Goal: Task Accomplishment & Management: Manage account settings

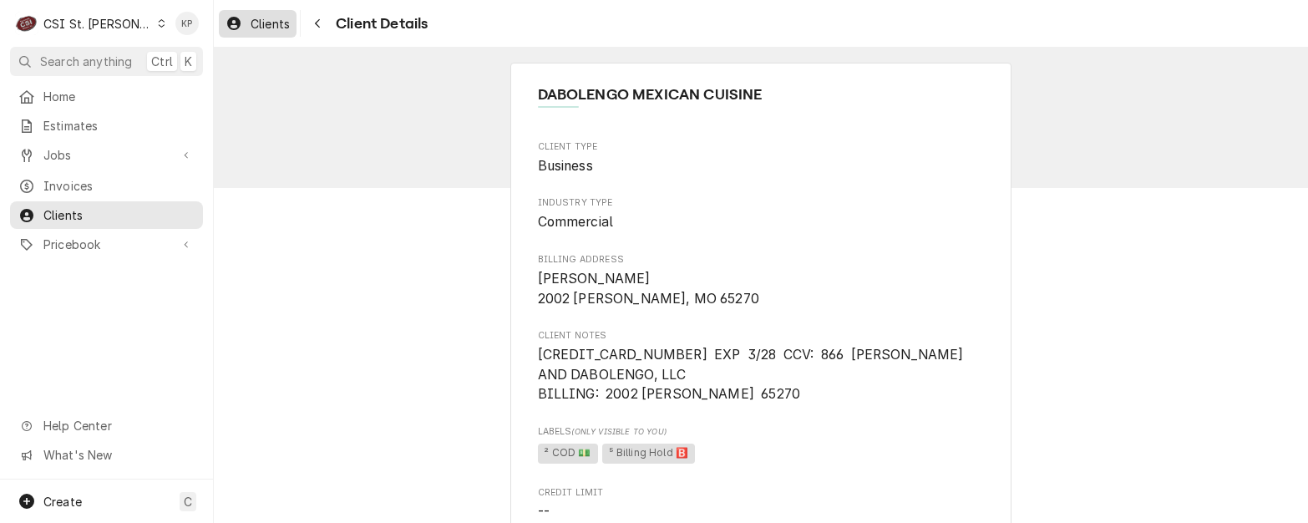
click at [268, 27] on span "Clients" at bounding box center [270, 24] width 39 height 18
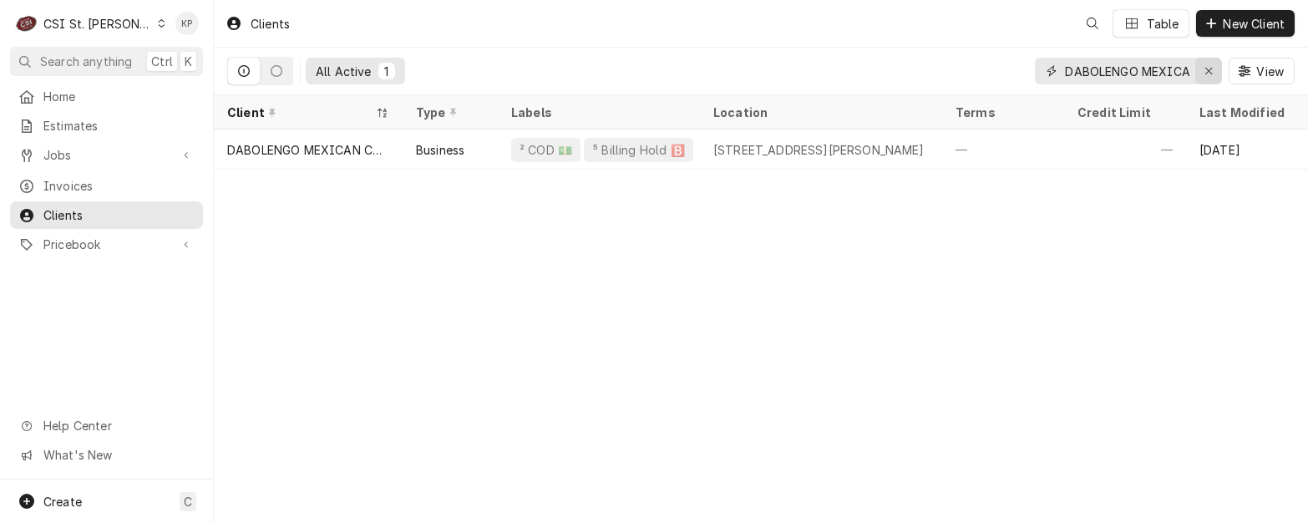
click at [1209, 69] on icon "Erase input" at bounding box center [1209, 71] width 9 height 12
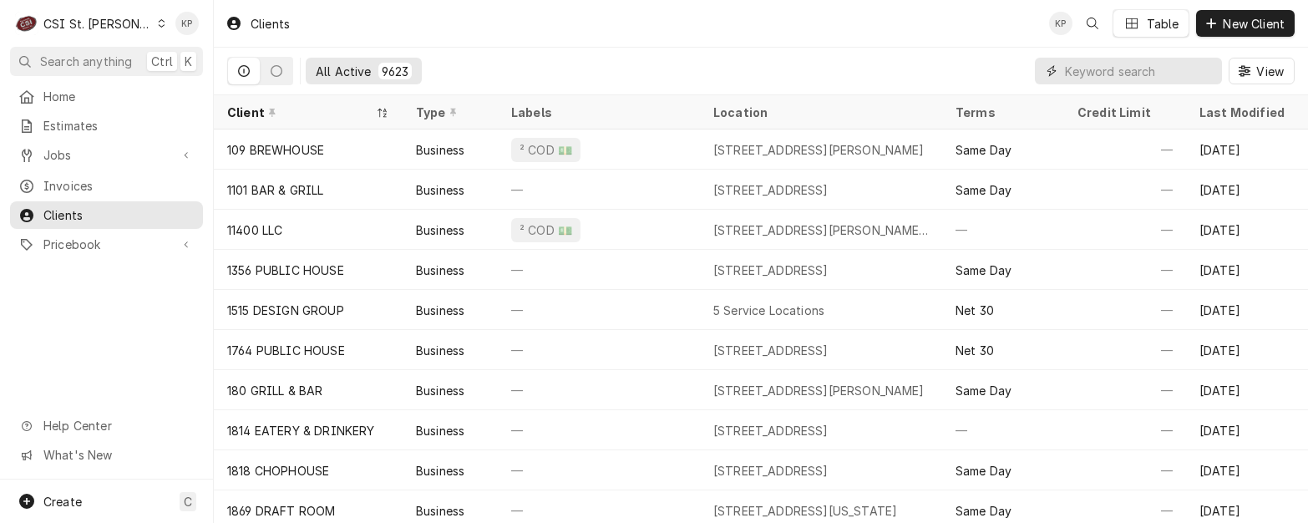
paste input "[GEOGRAPHIC_DATA]"
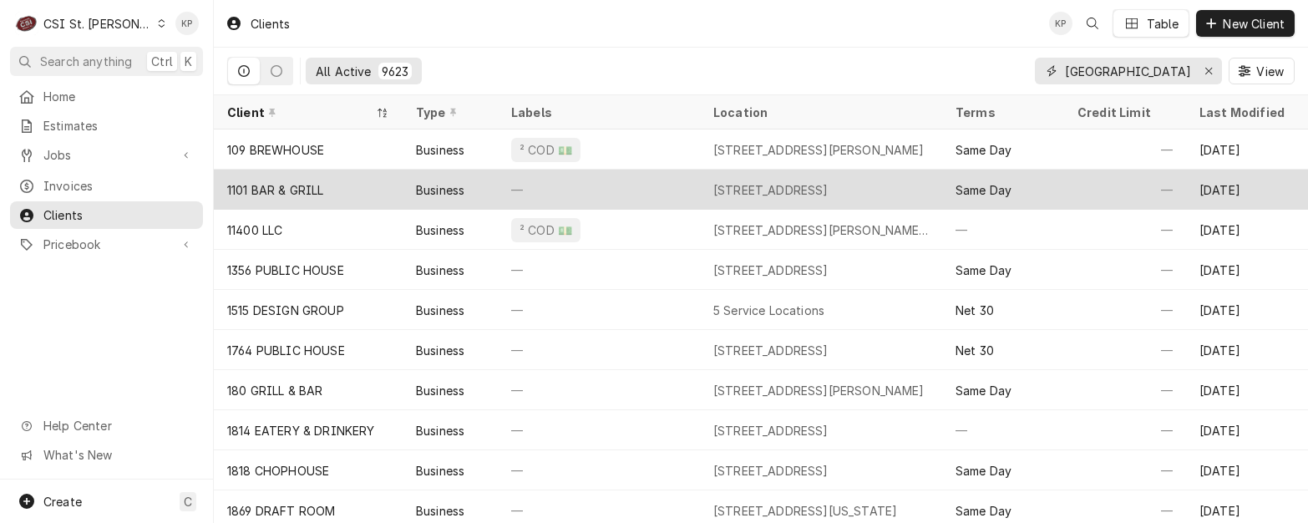
scroll to position [0, 11]
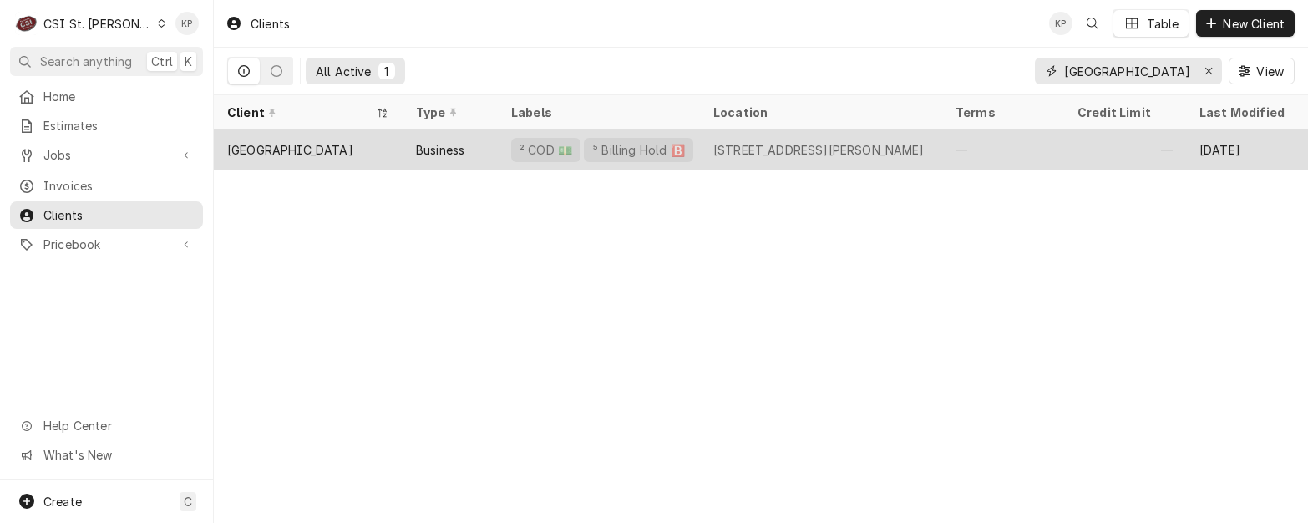
type input "[GEOGRAPHIC_DATA]"
click at [337, 149] on div "Greentrails Corner Cafe" at bounding box center [290, 150] width 126 height 18
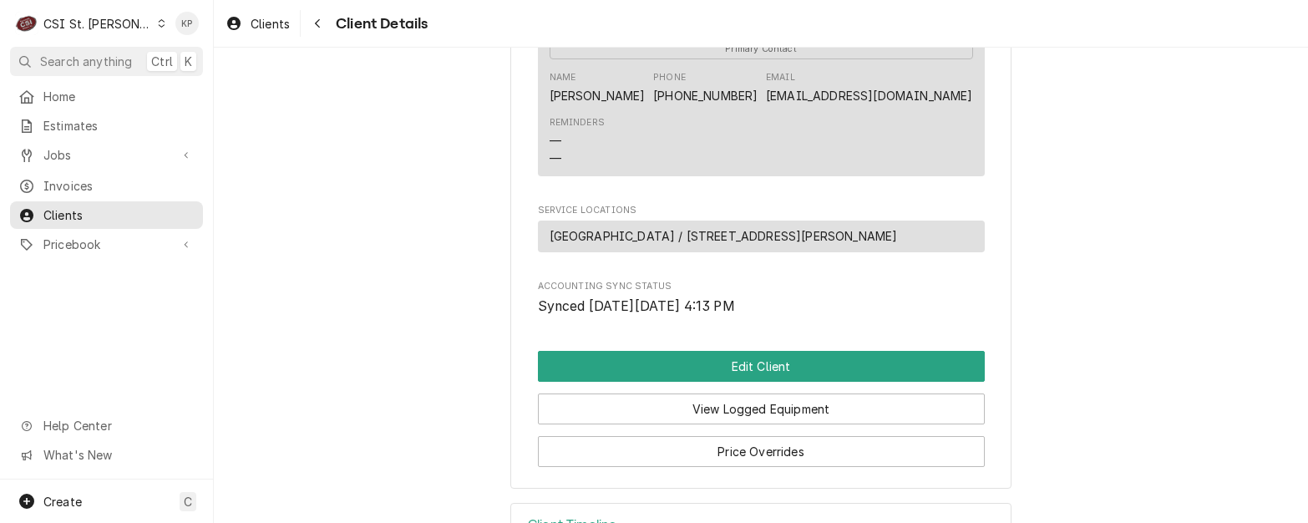
scroll to position [668, 0]
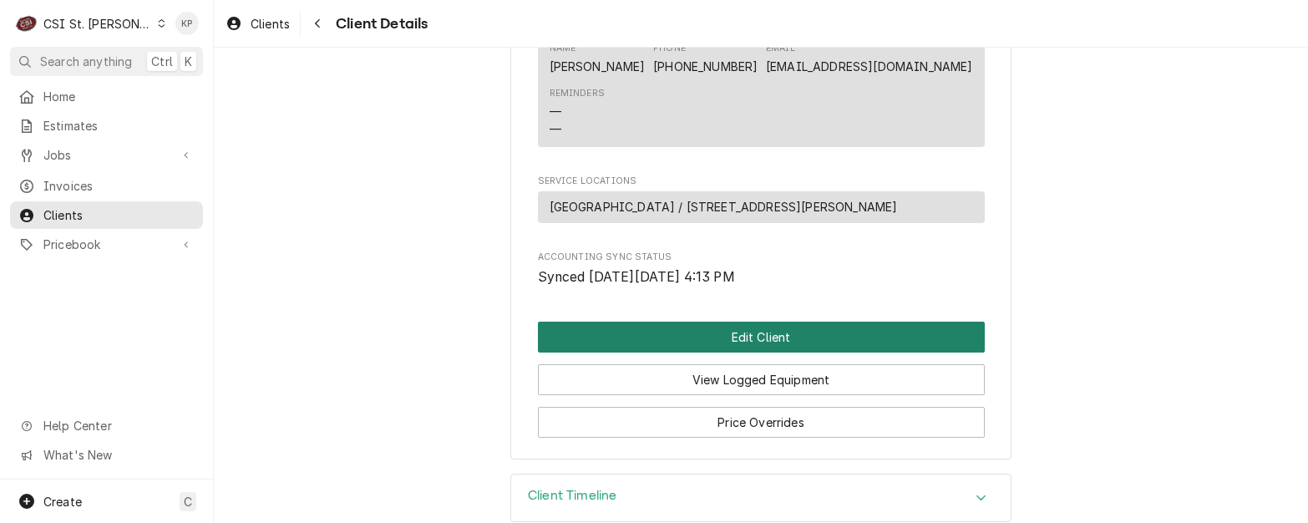
click at [754, 353] on button "Edit Client" at bounding box center [761, 337] width 447 height 31
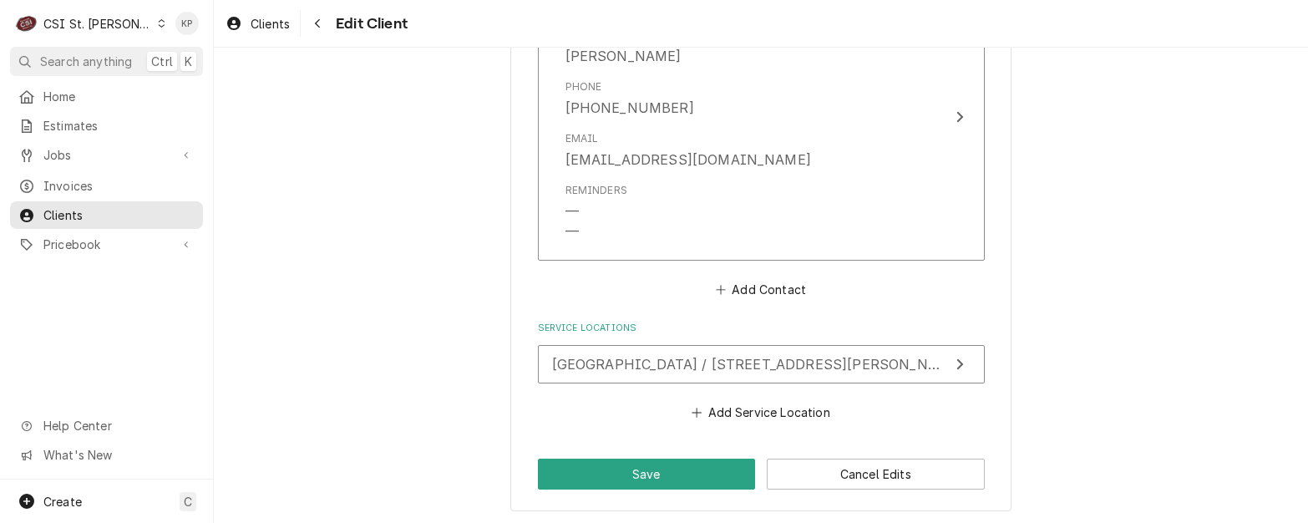
scroll to position [1368, 0]
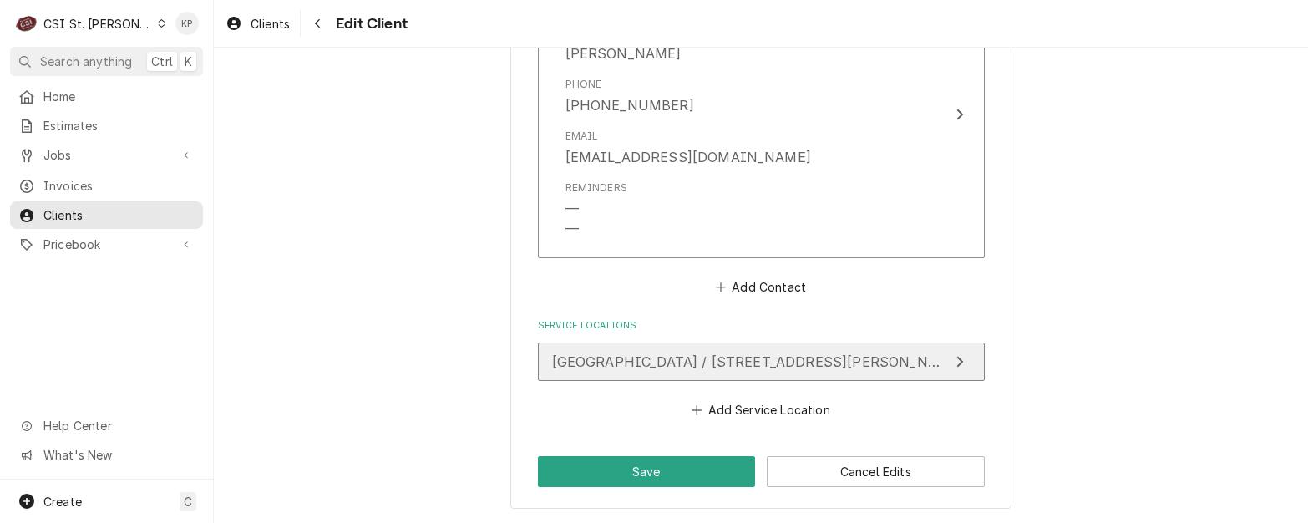
click at [754, 359] on span "[GEOGRAPHIC_DATA] / [STREET_ADDRESS][PERSON_NAME]" at bounding box center [758, 361] width 412 height 17
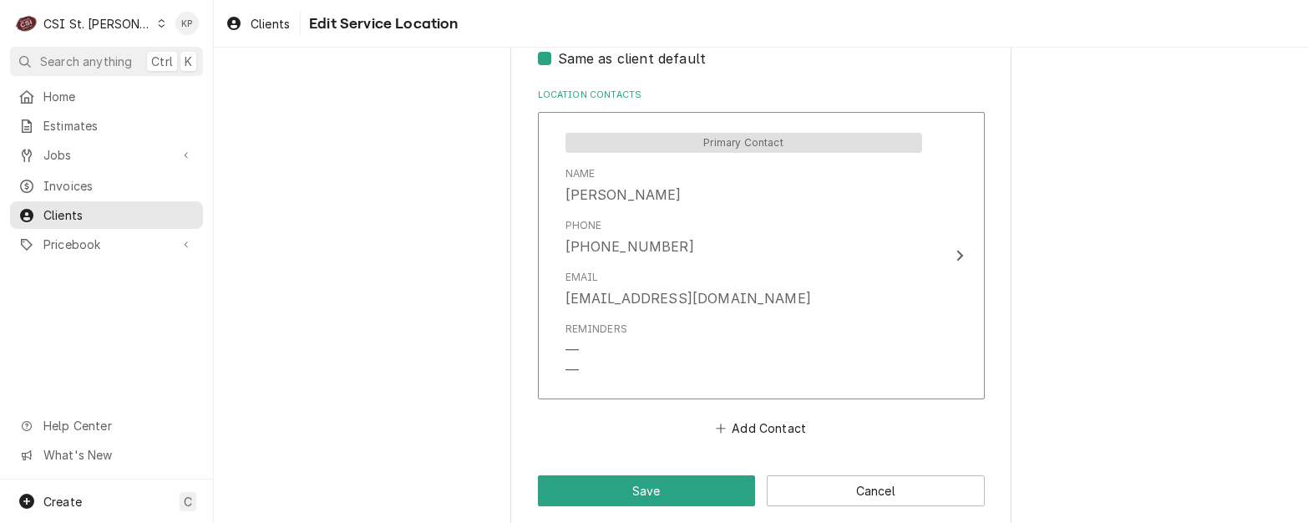
scroll to position [865, 0]
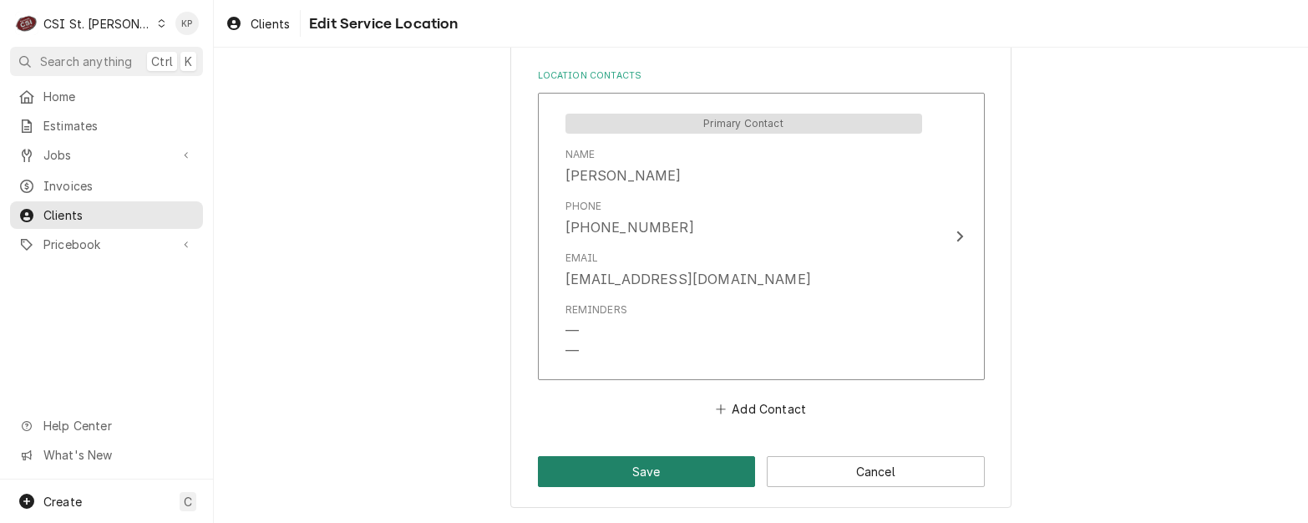
click at [659, 462] on button "Save" at bounding box center [647, 471] width 218 height 31
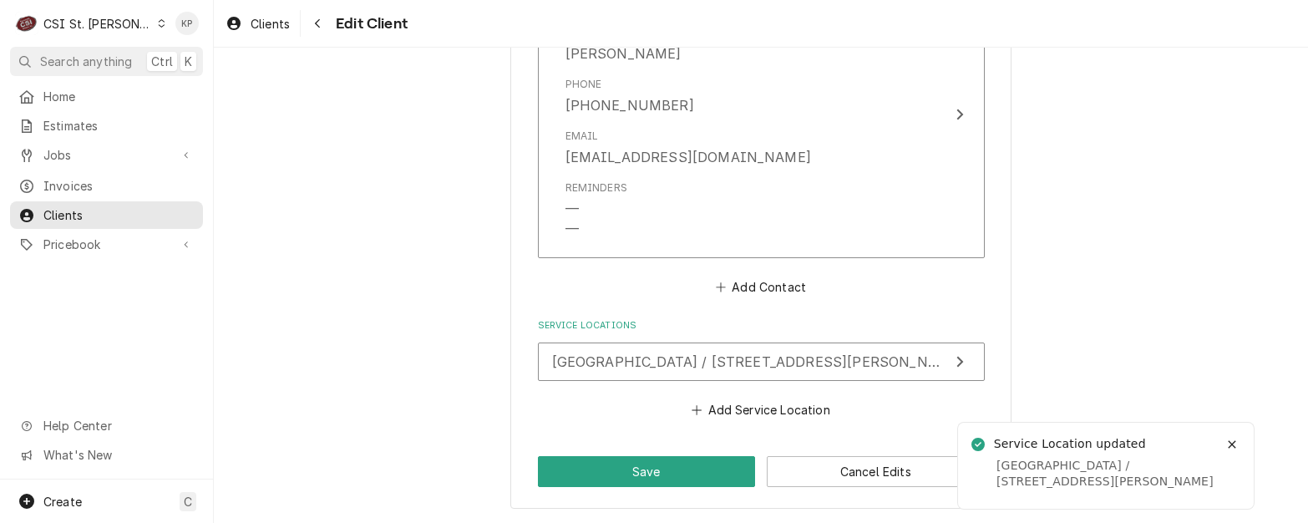
scroll to position [1348, 0]
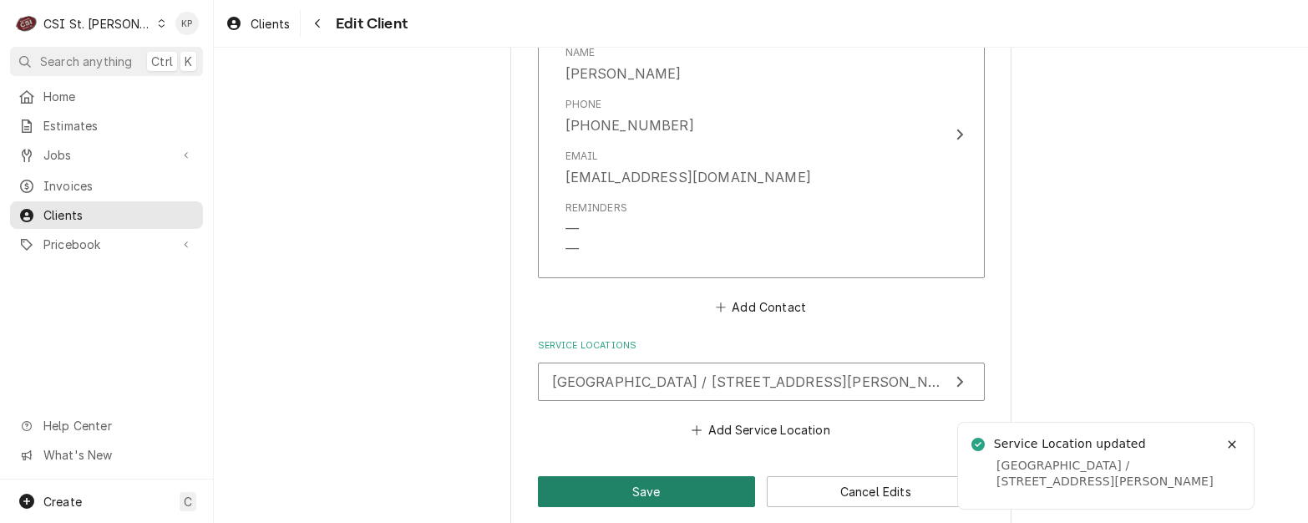
click at [642, 491] on button "Save" at bounding box center [647, 491] width 218 height 31
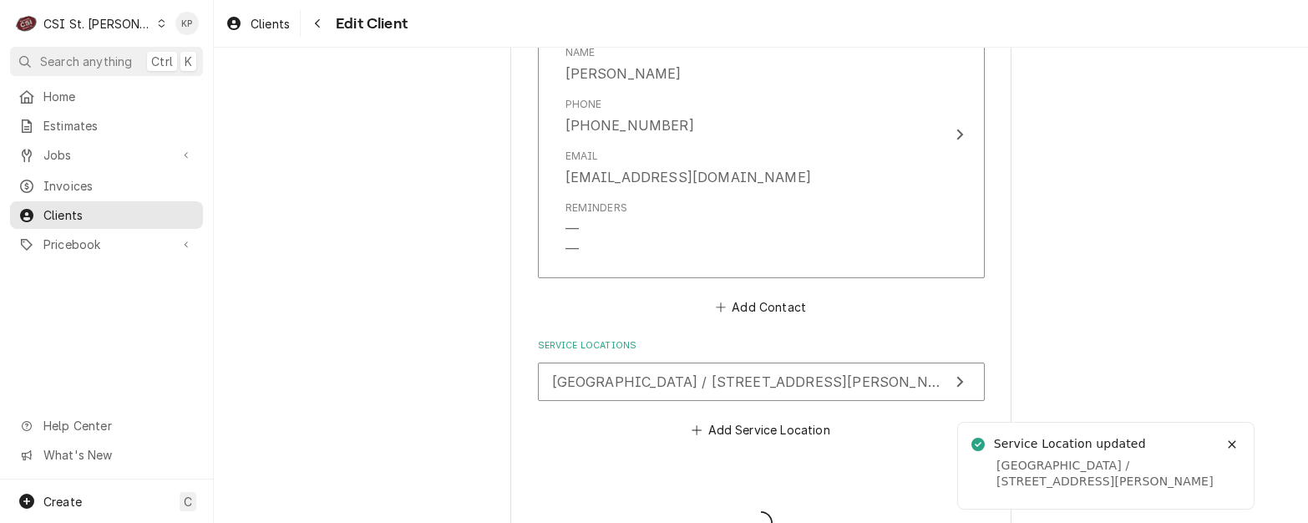
type textarea "x"
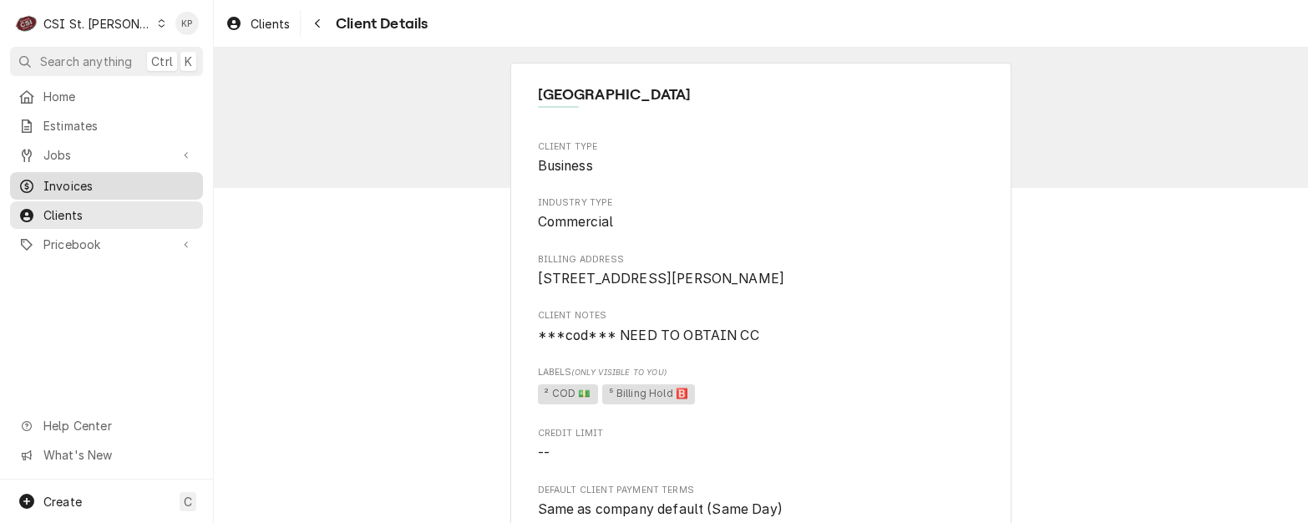
drag, startPoint x: 54, startPoint y: 175, endPoint x: 65, endPoint y: 171, distance: 11.6
click at [54, 177] on span "Invoices" at bounding box center [118, 186] width 151 height 18
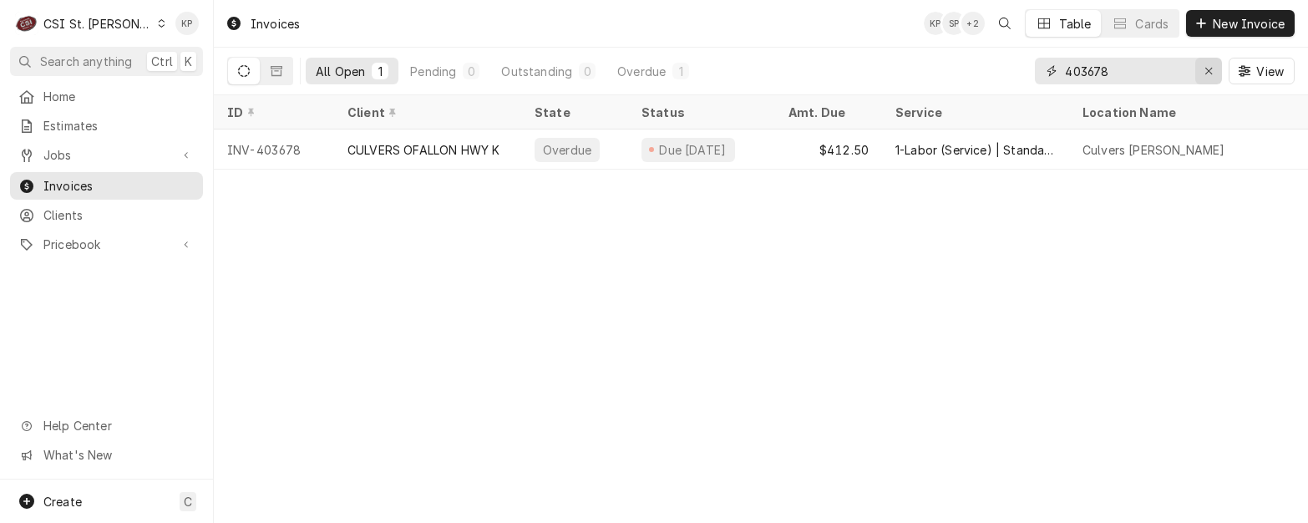
click at [1198, 69] on button "Erase input" at bounding box center [1209, 71] width 27 height 27
click at [1191, 68] on input "Dynamic Content Wrapper" at bounding box center [1127, 71] width 125 height 27
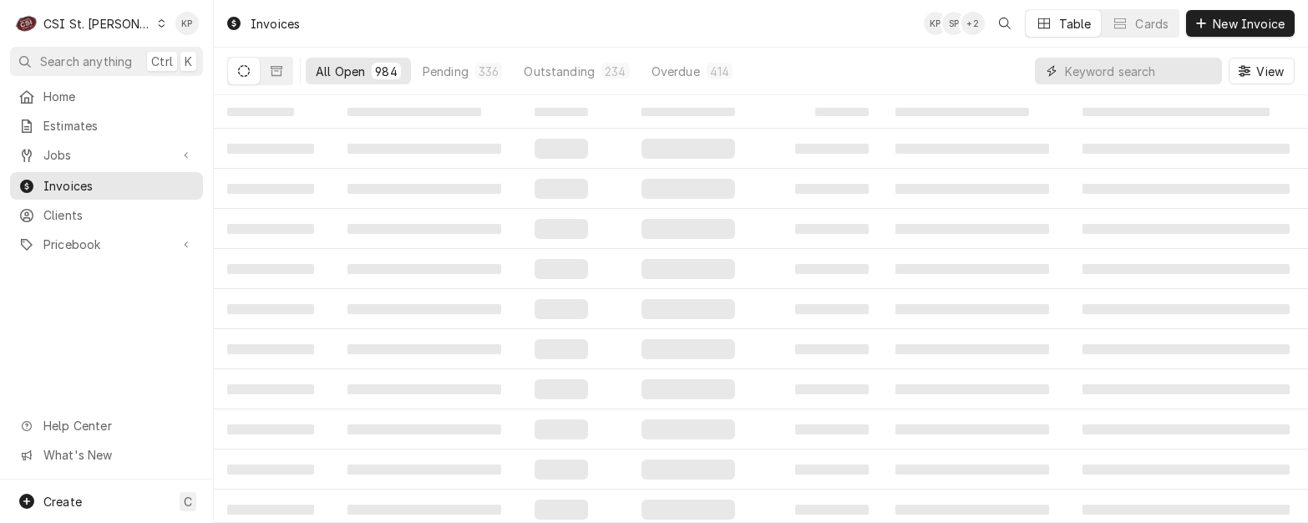
click at [1117, 70] on input "Dynamic Content Wrapper" at bounding box center [1139, 71] width 149 height 27
type input "0"
type input "403733"
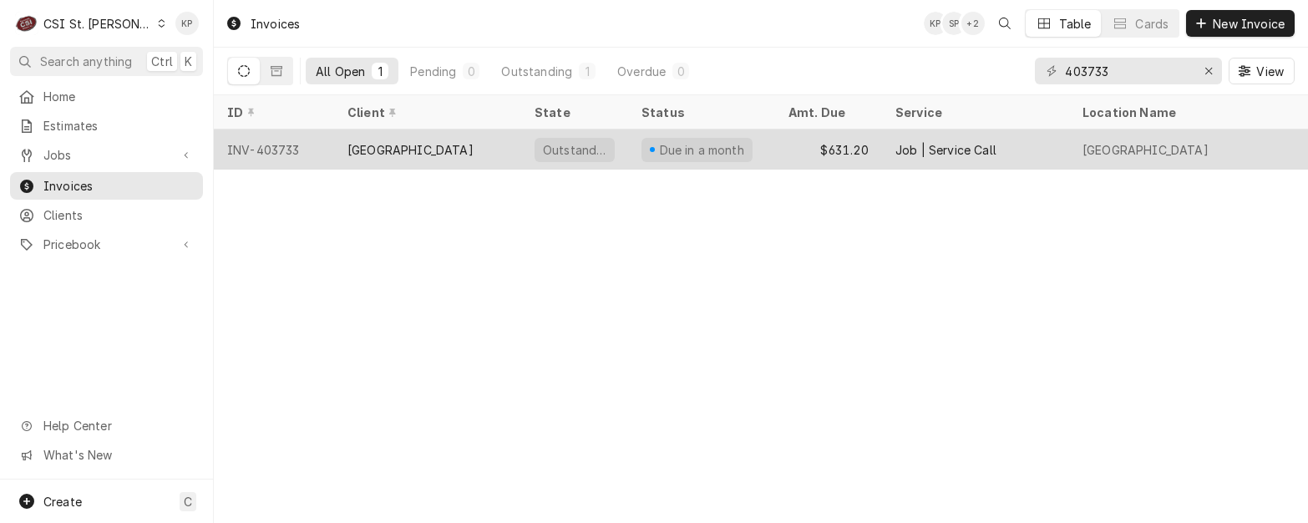
click at [271, 145] on div "INV-403733" at bounding box center [274, 149] width 120 height 40
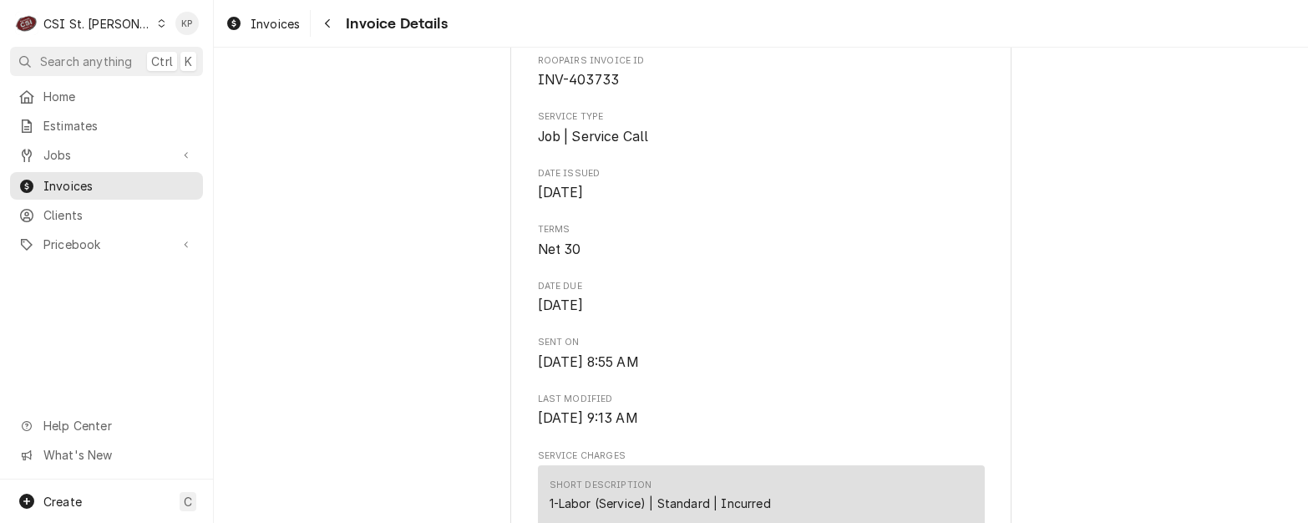
scroll to position [501, 0]
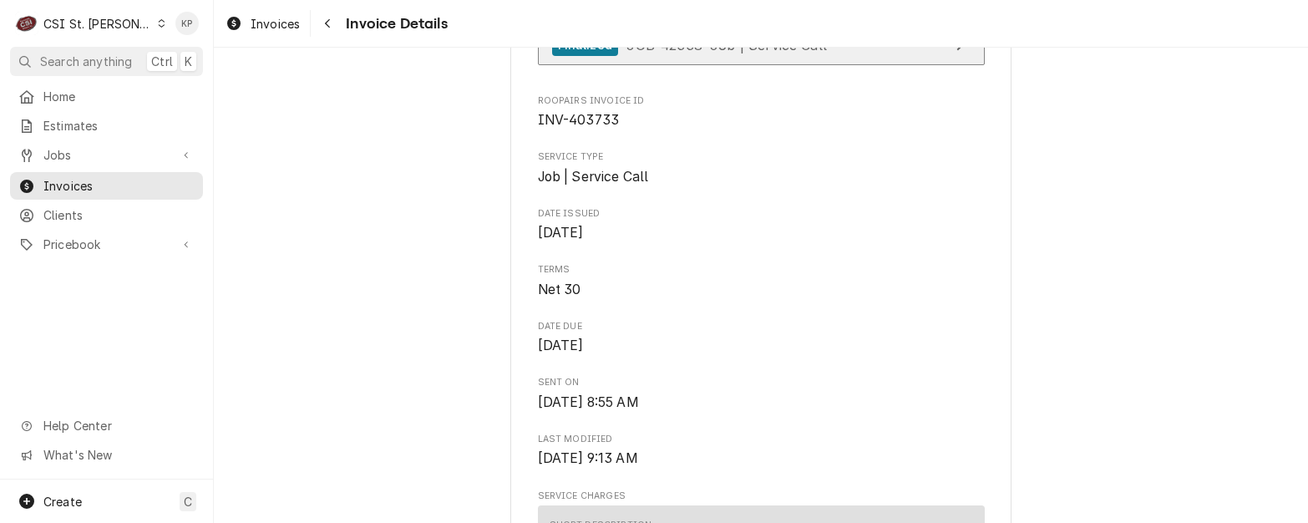
click at [566, 57] on div "Finalized" at bounding box center [585, 45] width 66 height 23
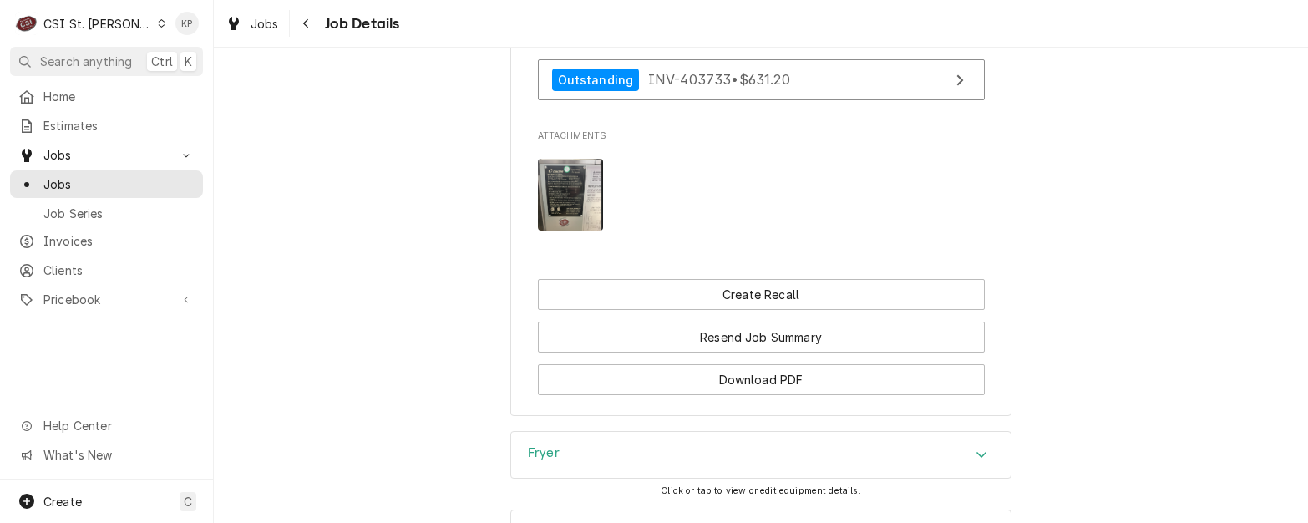
scroll to position [1838, 0]
